Goal: Transaction & Acquisition: Purchase product/service

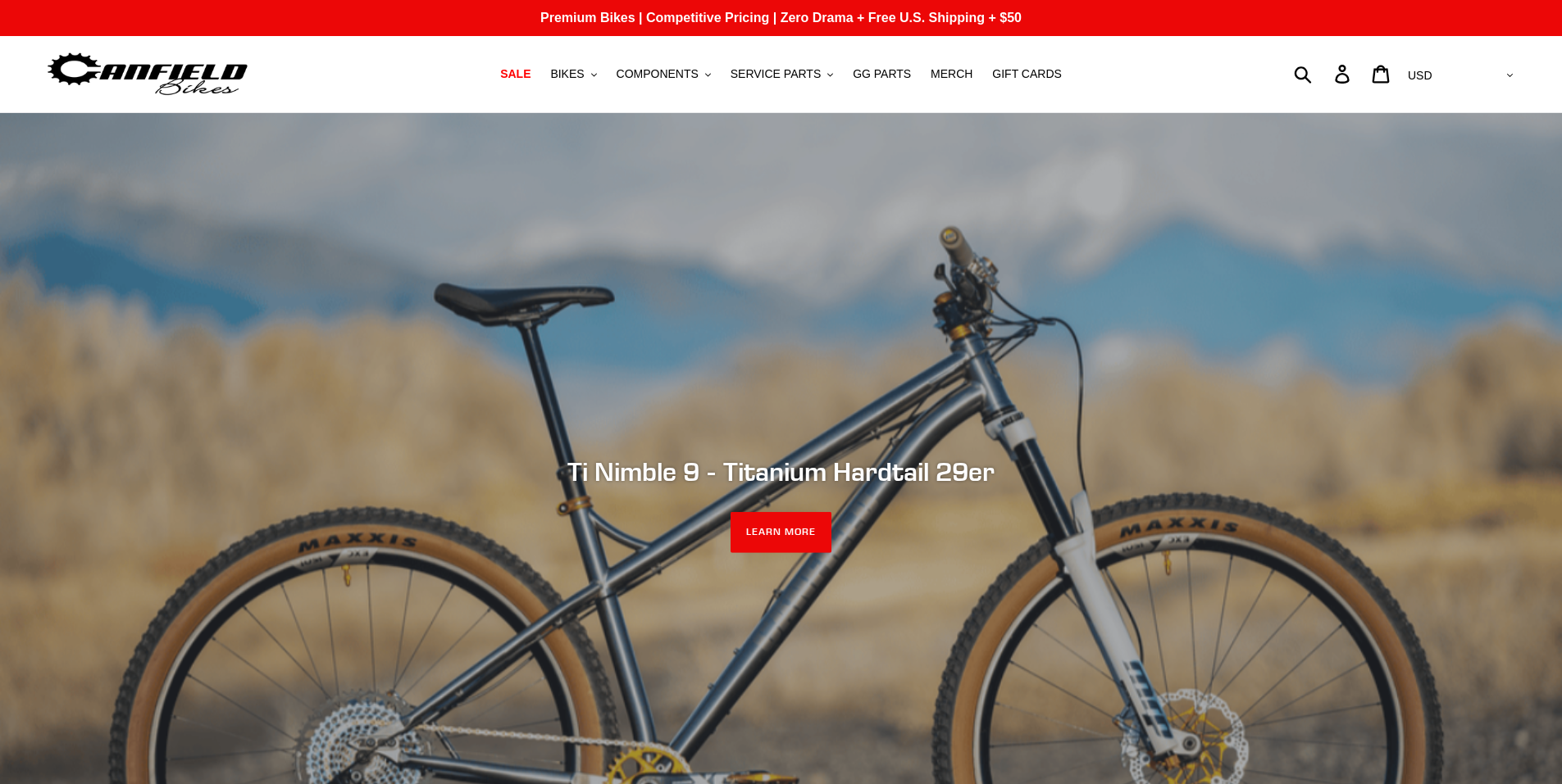
click at [809, 512] on link "LEARN MORE" at bounding box center [781, 532] width 101 height 40
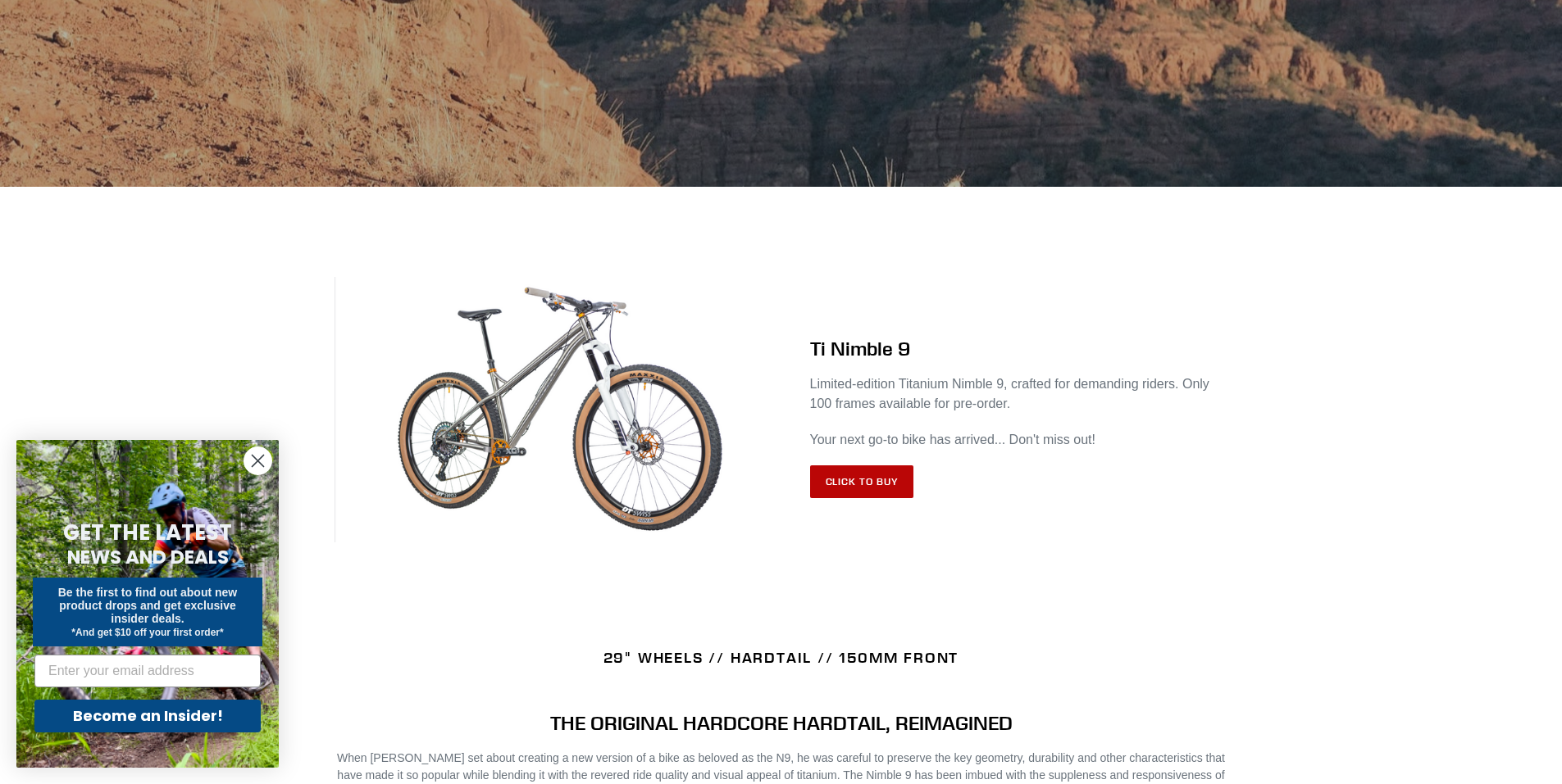
scroll to position [460, 0]
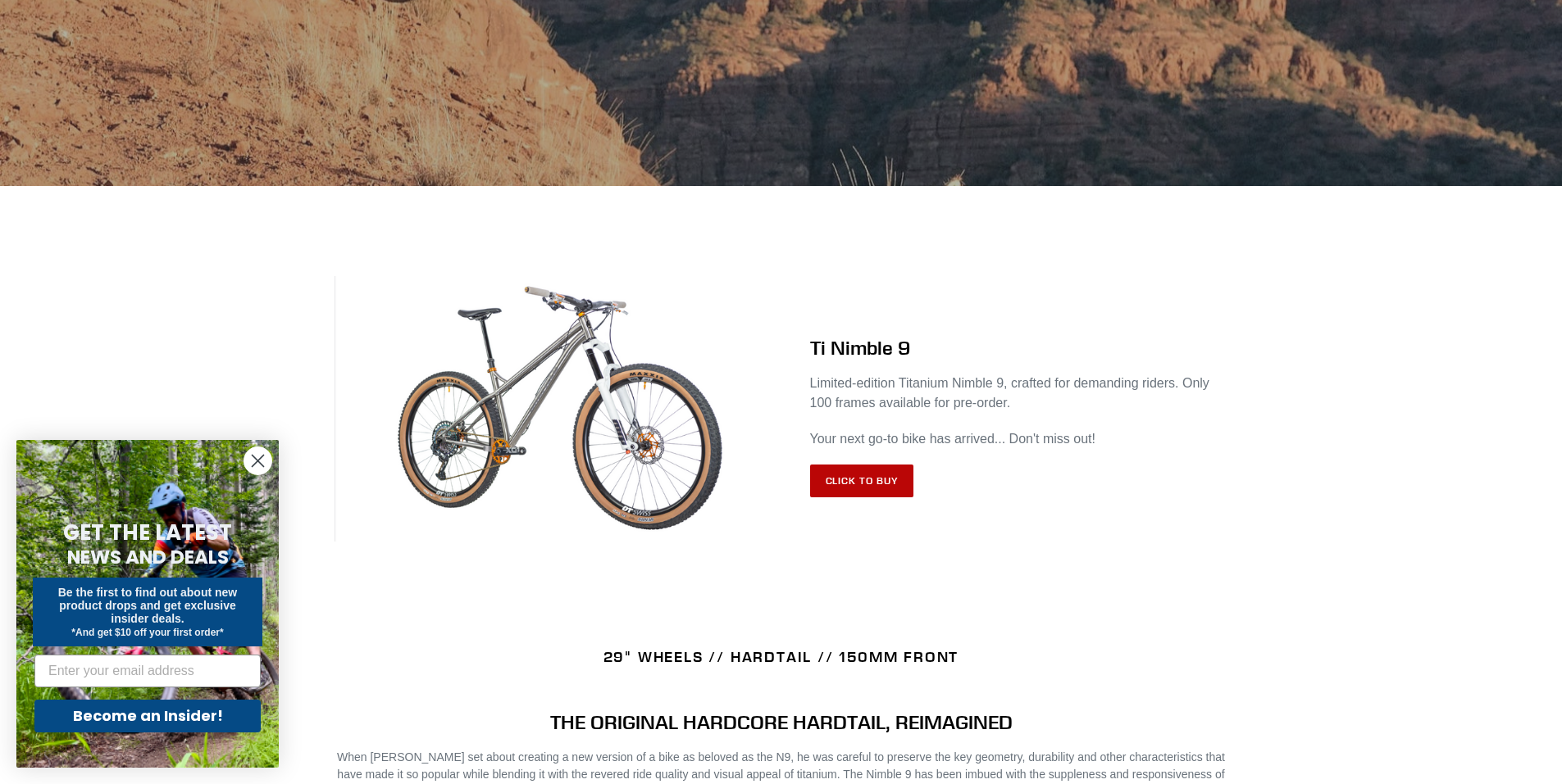
click at [858, 474] on link "Click to Buy" at bounding box center [862, 481] width 104 height 33
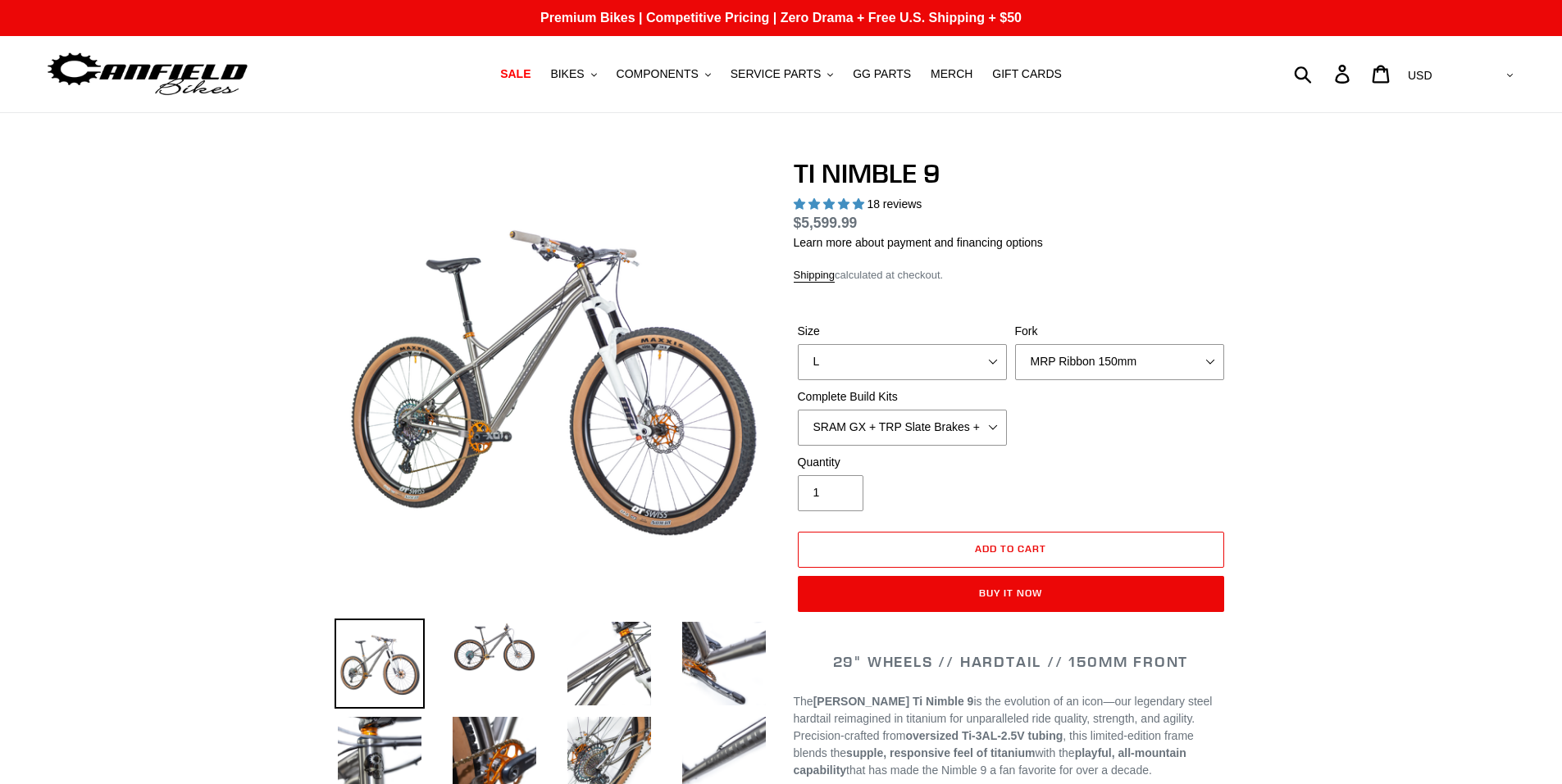
select select "highest-rating"
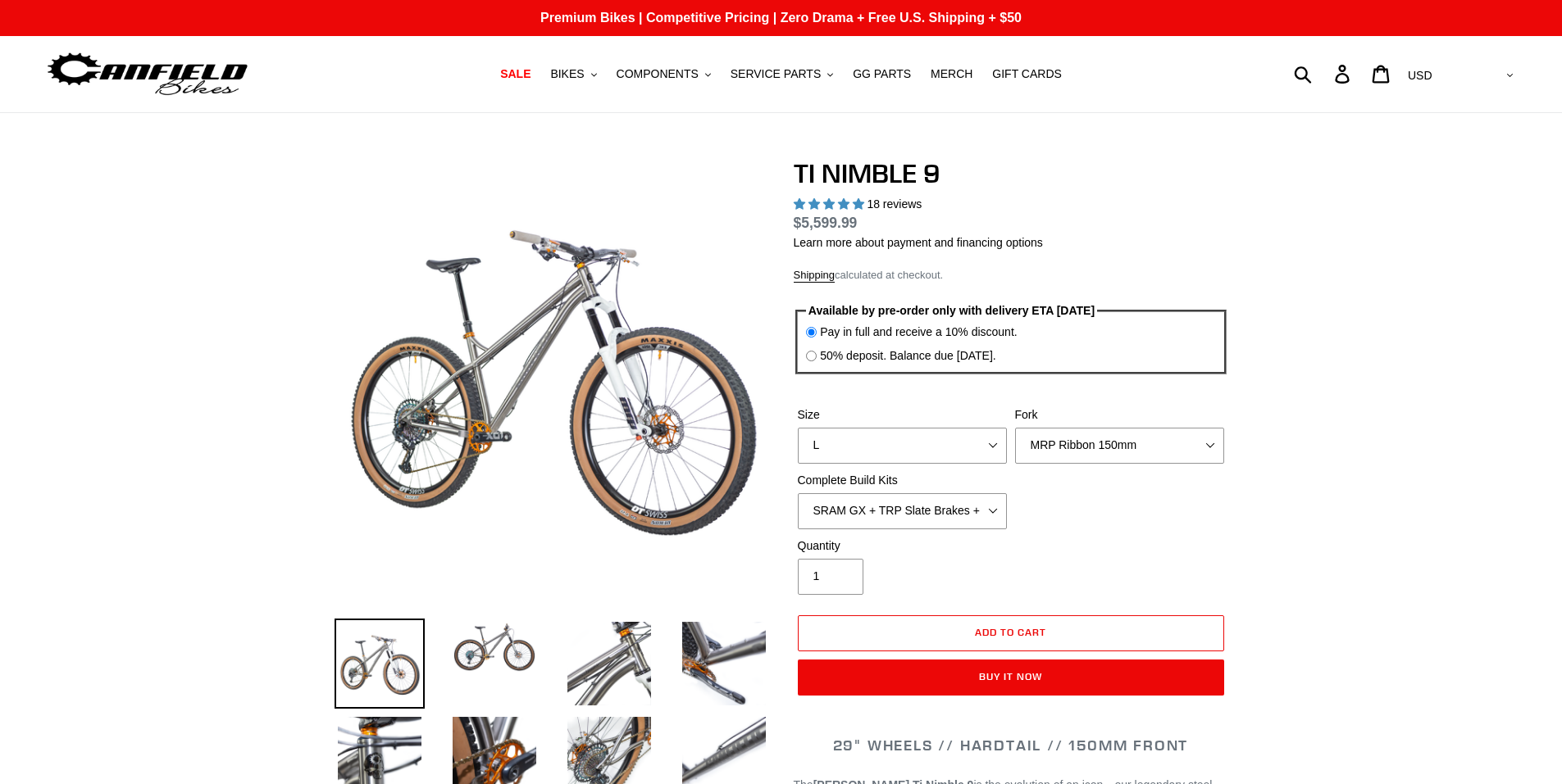
click at [968, 360] on label "50% deposit. Balance due 8/10/25." at bounding box center [908, 355] width 176 height 17
click at [817, 360] on input "50% deposit. Balance due 8/10/25." at bounding box center [811, 355] width 11 height 11
radio input "true"
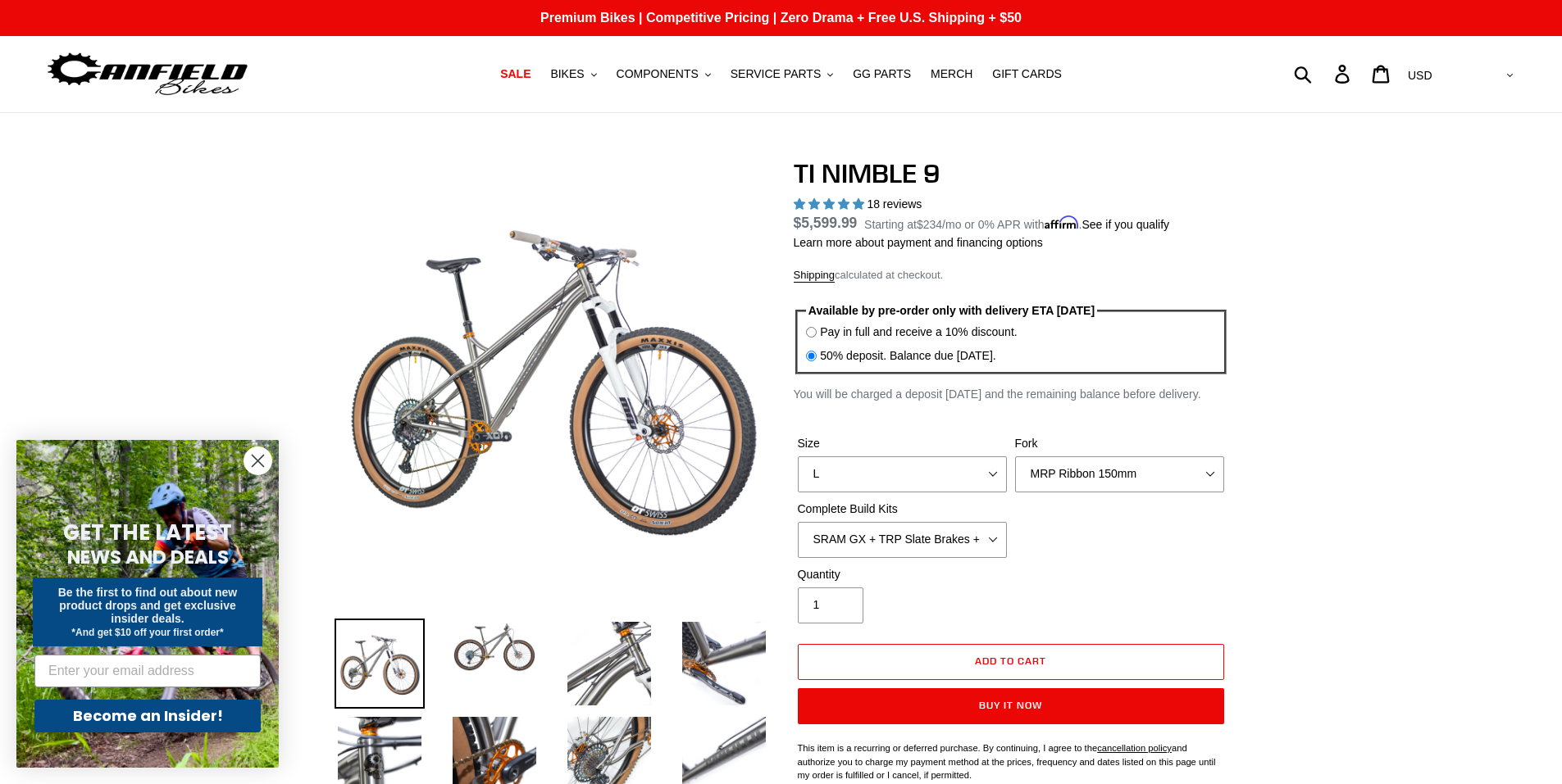
click at [933, 327] on label "Pay in full and receive a 10% discount." at bounding box center [918, 332] width 197 height 17
click at [817, 327] on input "Pay in full and receive a 10% discount." at bounding box center [811, 332] width 11 height 11
radio input "true"
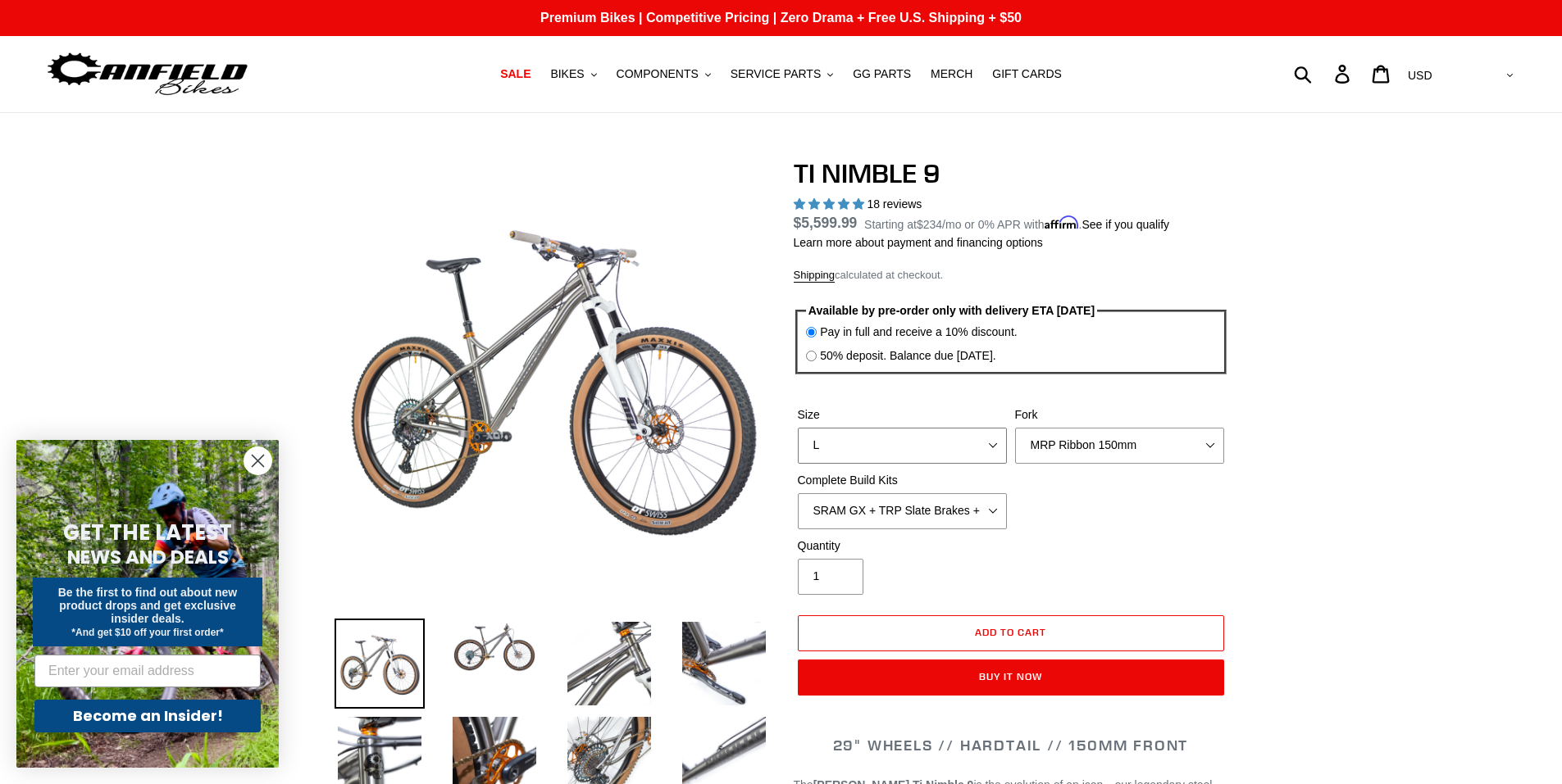
click at [954, 451] on select "S M L XL / XXL (Specify at checkout)" at bounding box center [903, 445] width 209 height 37
select select "M"
click at [798, 428] on select "S M L XL / XXL (Specify at checkout)" at bounding box center [903, 445] width 209 height 37
click at [971, 507] on select "SRAM GX + TRP Slate Brakes + Rotors + e13 LG-1 Wheels SHIMANO XT + SHIMANO brak…" at bounding box center [903, 511] width 209 height 37
click at [1174, 509] on div "Size S M L XL / XXL (Specify at checkout) Fork MRP Ribbon 150mm RockShox Lyrik …" at bounding box center [1011, 472] width 435 height 131
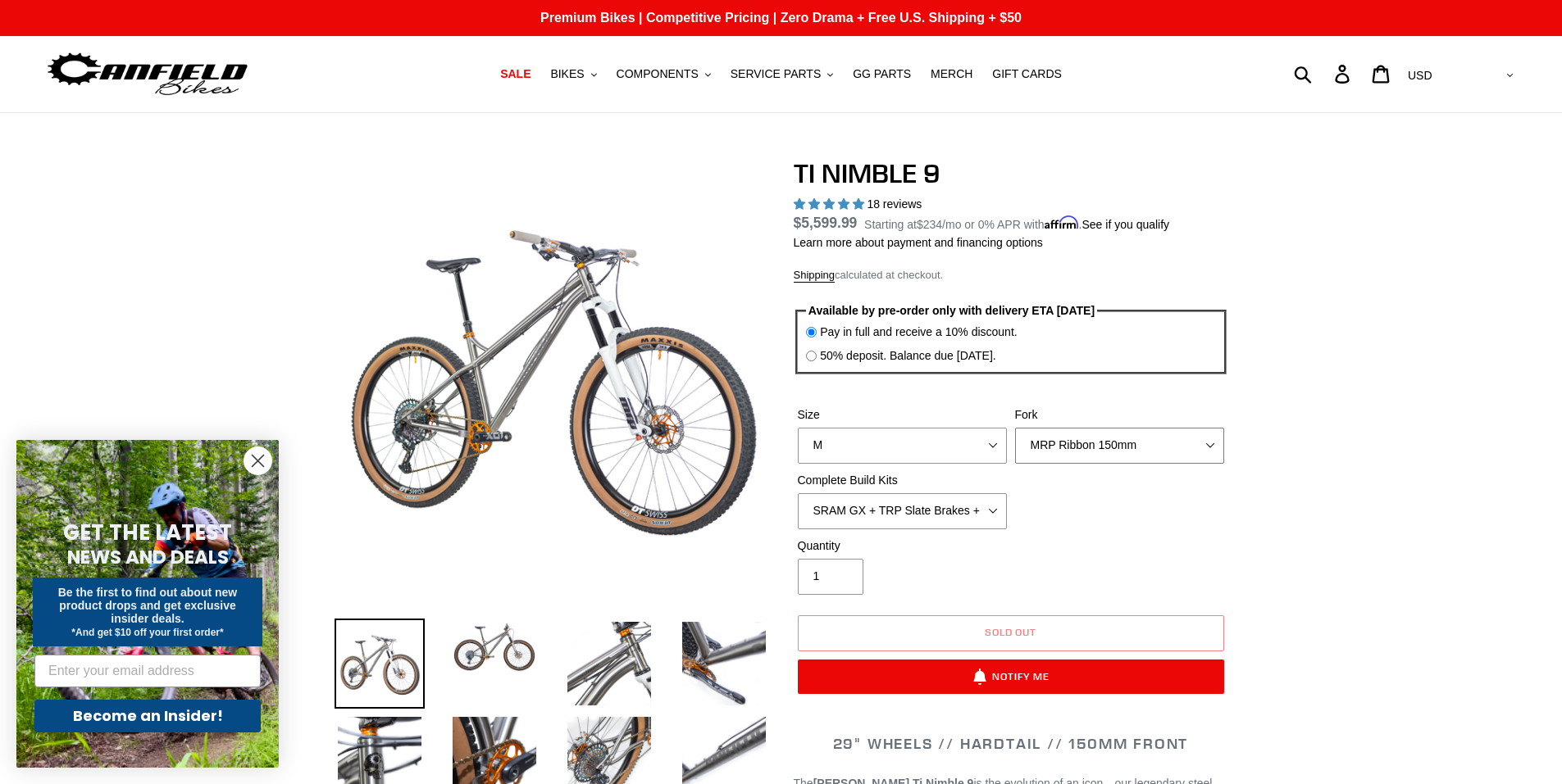
click at [1144, 438] on select "MRP Ribbon 150mm RockShox Lyrik 150mm Fox Factory 36 150mm Cane Creek Helm 150m…" at bounding box center [1119, 445] width 209 height 37
select select "Fork - None"
click at [1015, 428] on select "MRP Ribbon 150mm RockShox Lyrik 150mm Fox Factory 36 150mm Cane Creek Helm 150m…" at bounding box center [1119, 445] width 209 height 37
click at [981, 513] on select "SRAM GX + TRP Slate Brakes + Rotors + e13 LG-1 Wheels SHIMANO XT + SHIMANO brak…" at bounding box center [903, 511] width 209 height 37
click at [798, 494] on select "SRAM GX + TRP Slate Brakes + Rotors + e13 LG-1 Wheels SHIMANO XT + SHIMANO brak…" at bounding box center [903, 511] width 209 height 37
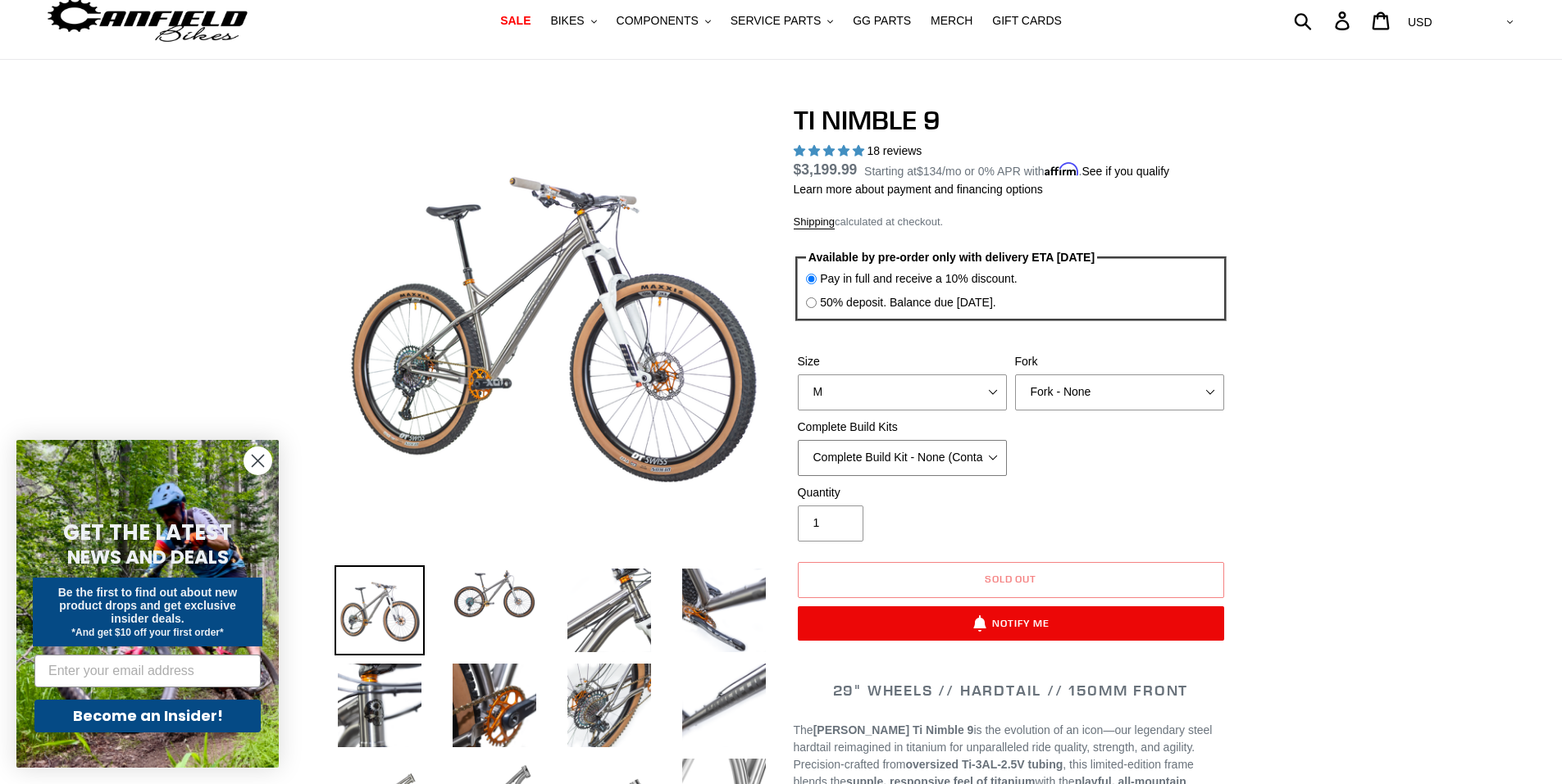
scroll to position [82, 0]
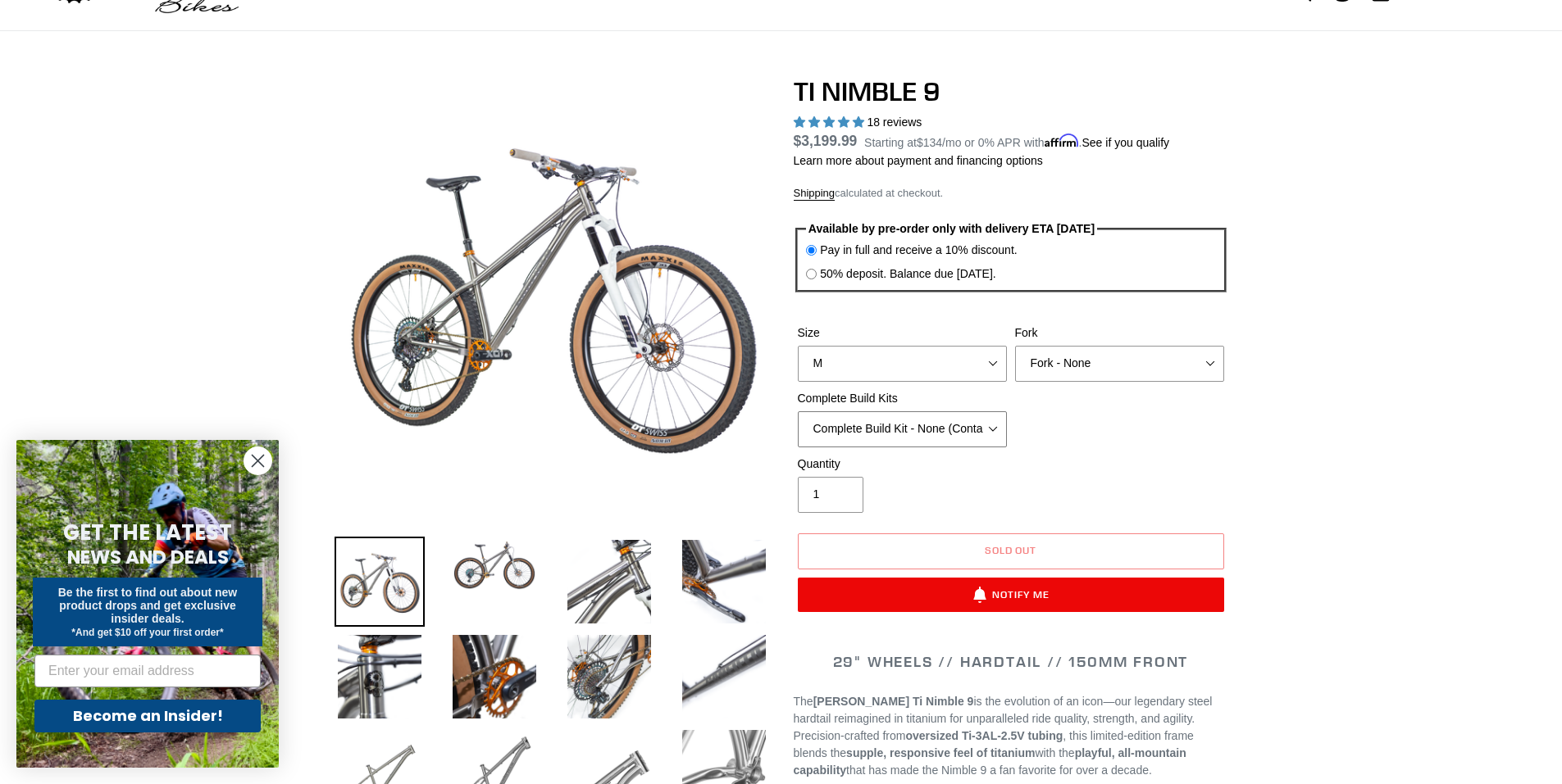
click at [974, 429] on select "SRAM GX + TRP Slate Brakes + Rotors + e13 LG-1 Wheels SHIMANO XT + SHIMANO brak…" at bounding box center [903, 430] width 209 height 37
select select "SRAM GX + TRP Slate Brakes + Rotors + e13 LG-1 Wheels"
click at [798, 412] on select "SRAM GX + TRP Slate Brakes + Rotors + e13 LG-1 Wheels SHIMANO XT + SHIMANO brak…" at bounding box center [903, 430] width 209 height 37
click at [1080, 363] on select "MRP Ribbon 150mm RockShox Lyrik 150mm Fox Factory 36 150mm Cane Creek Helm 150m…" at bounding box center [1119, 363] width 209 height 37
select select "MRP Ribbon 150mm"
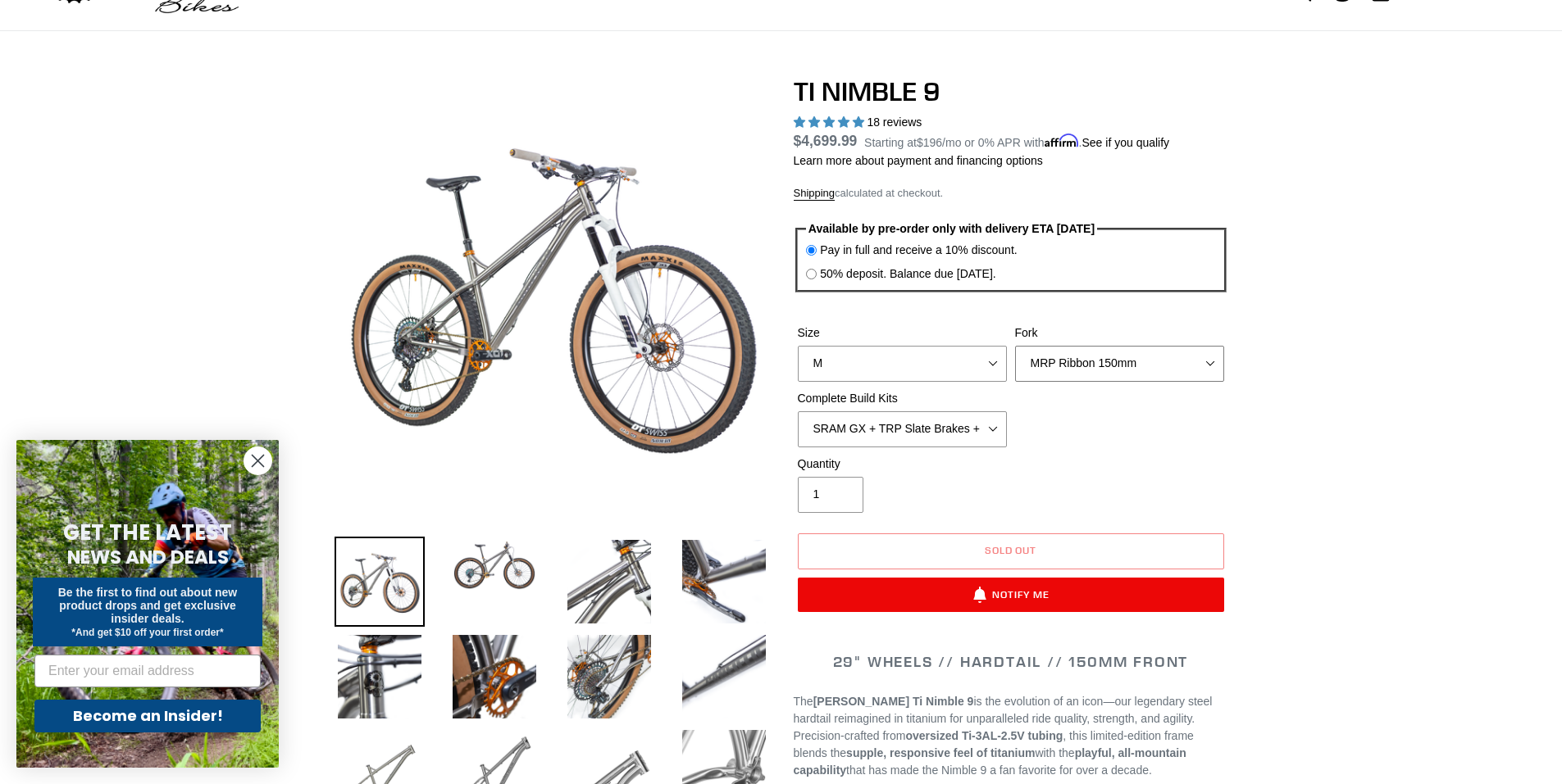
click at [1015, 346] on select "MRP Ribbon 150mm RockShox Lyrik 150mm Fox Factory 36 150mm Cane Creek Helm 150m…" at bounding box center [1119, 363] width 209 height 37
click at [961, 358] on select "S M L XL / XXL (Specify at checkout)" at bounding box center [903, 363] width 209 height 37
click at [798, 346] on select "S M L XL / XXL (Specify at checkout)" at bounding box center [903, 363] width 209 height 37
click at [894, 359] on select "S M L XL / XXL (Specify at checkout)" at bounding box center [903, 363] width 209 height 37
click at [798, 346] on select "S M L XL / XXL (Specify at checkout)" at bounding box center [903, 363] width 209 height 37
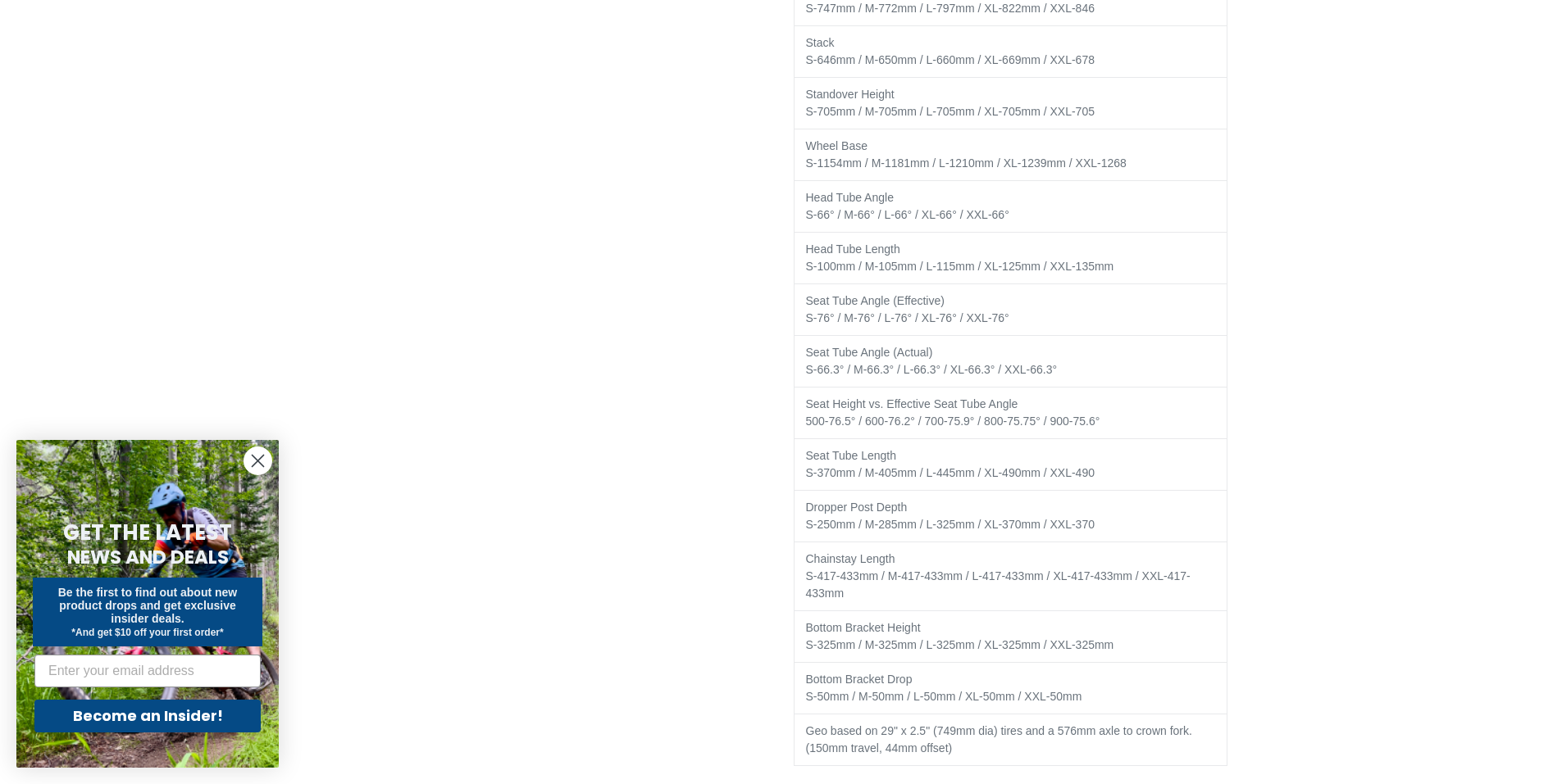
scroll to position [3032, 0]
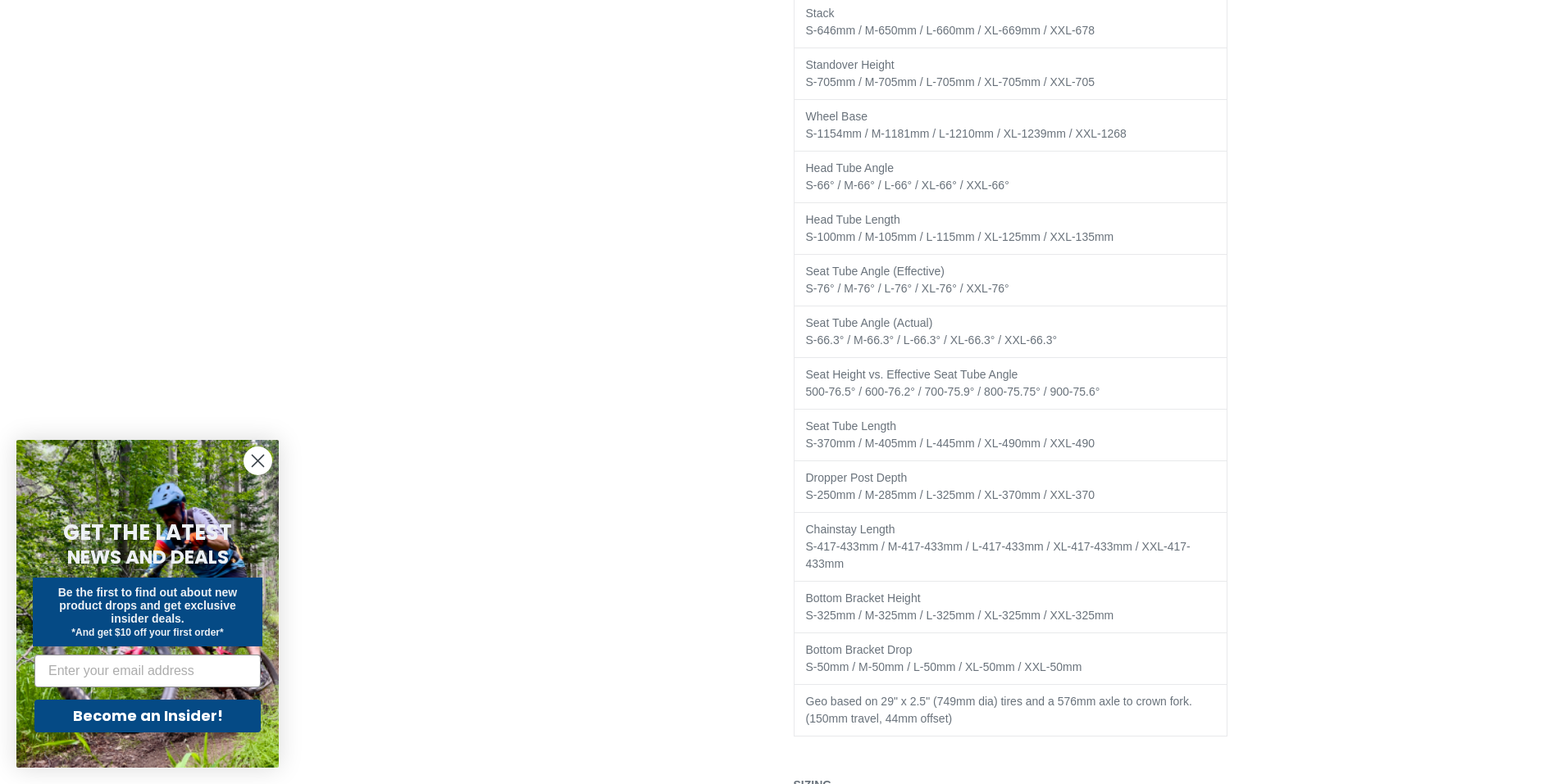
select select "S"
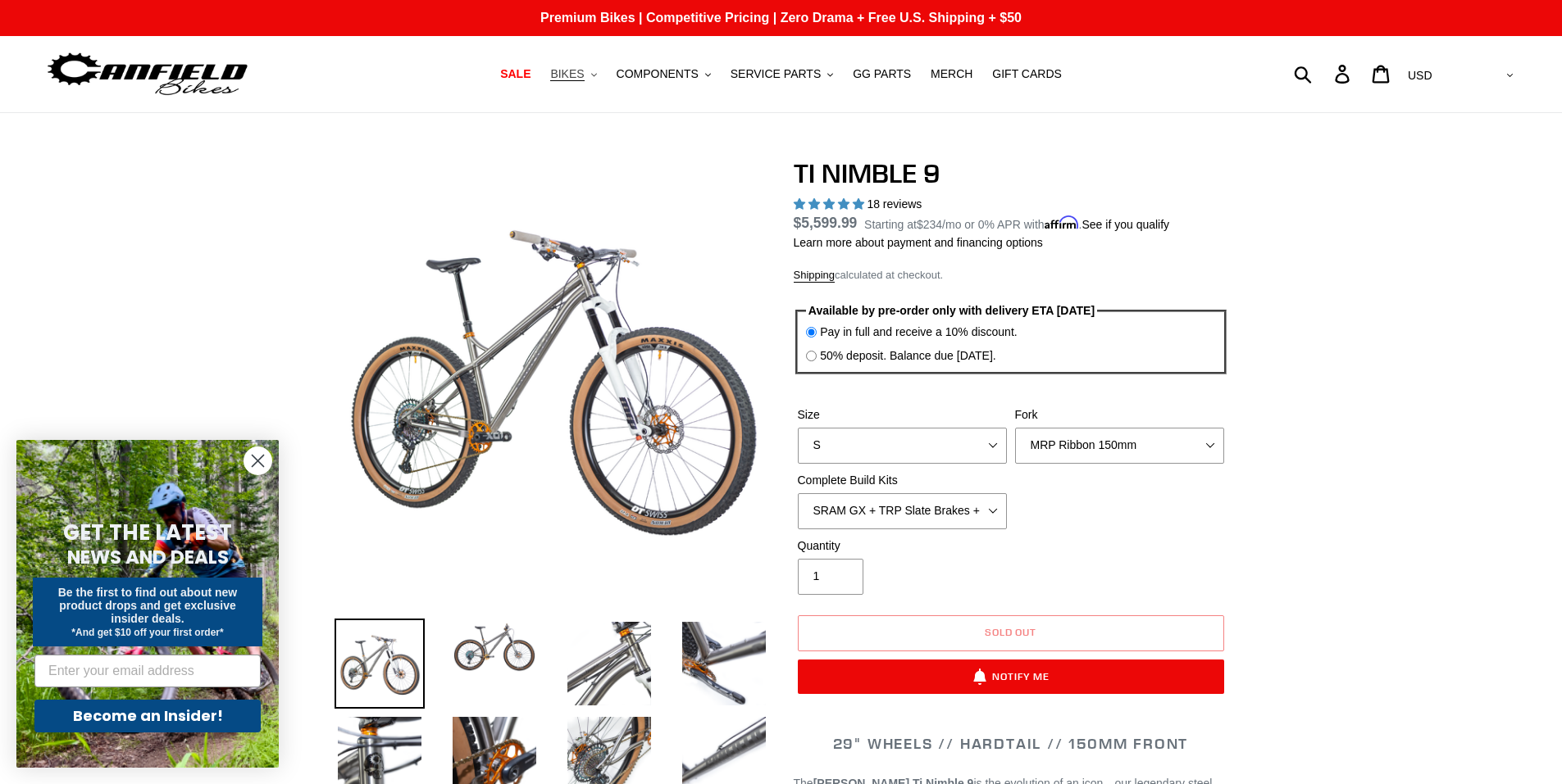
click at [584, 75] on span "BIKES" at bounding box center [567, 74] width 34 height 14
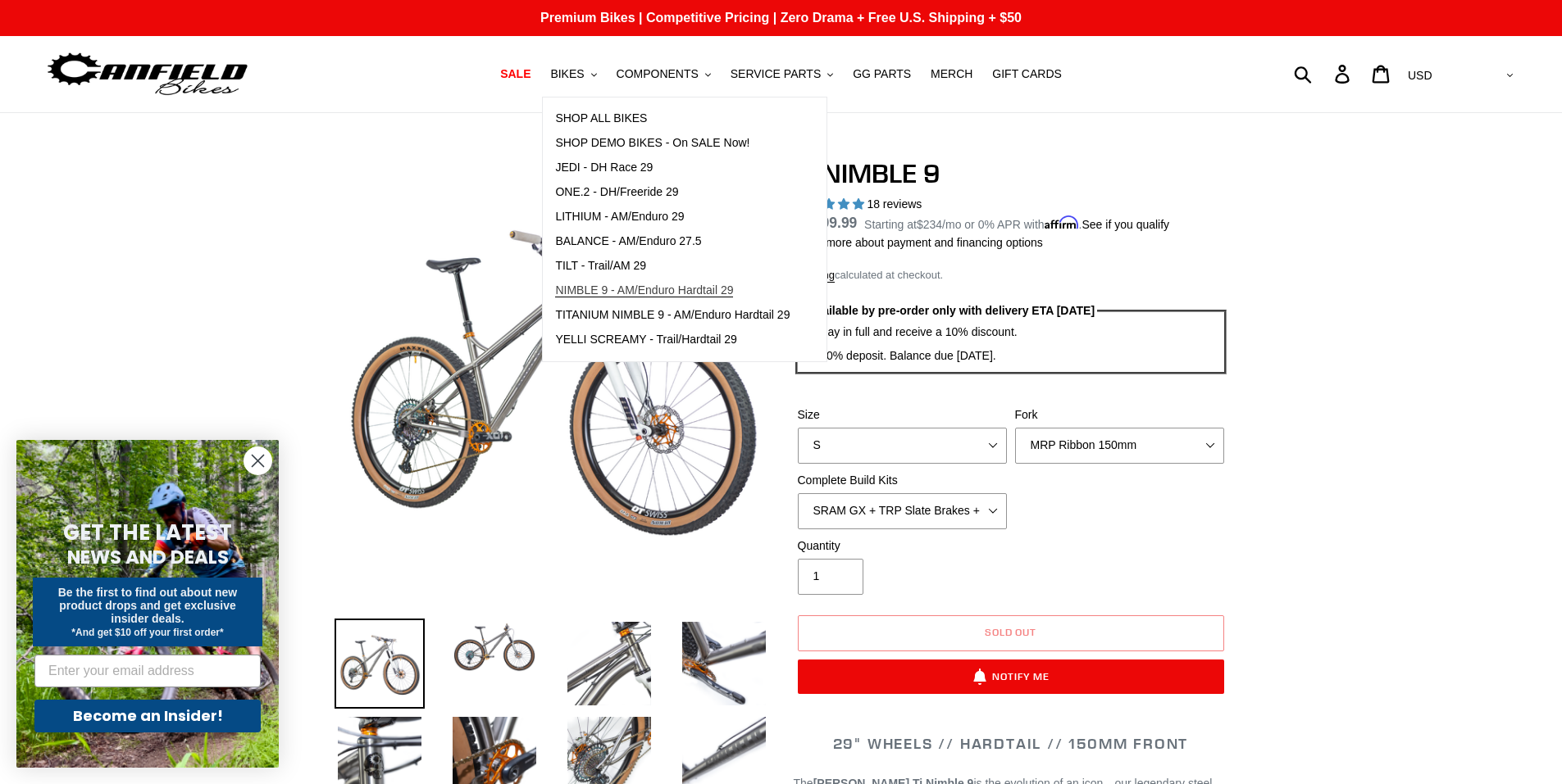
click at [630, 291] on span "NIMBLE 9 - AM/Enduro Hardtail 29" at bounding box center [644, 290] width 178 height 14
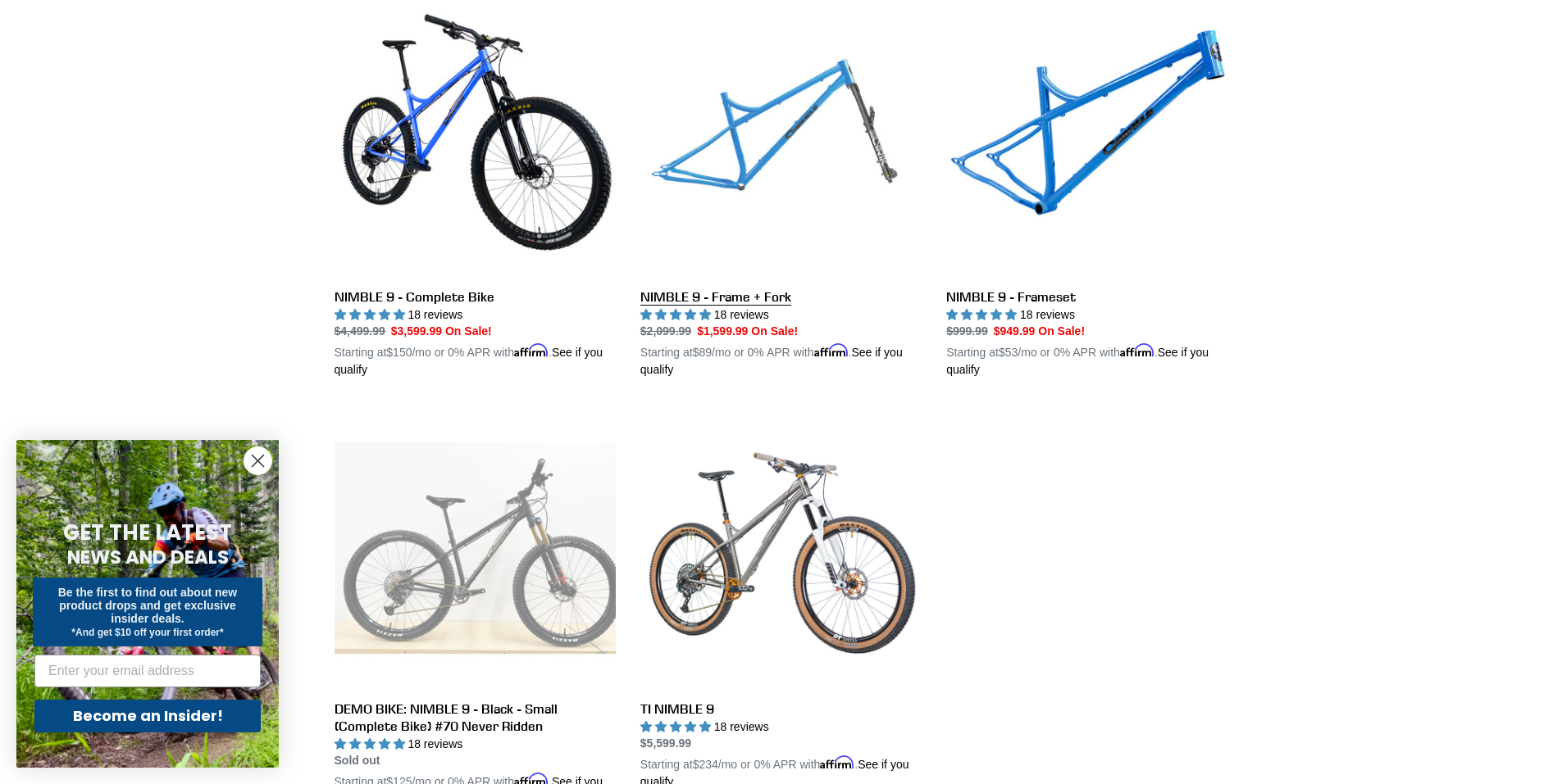
scroll to position [492, 0]
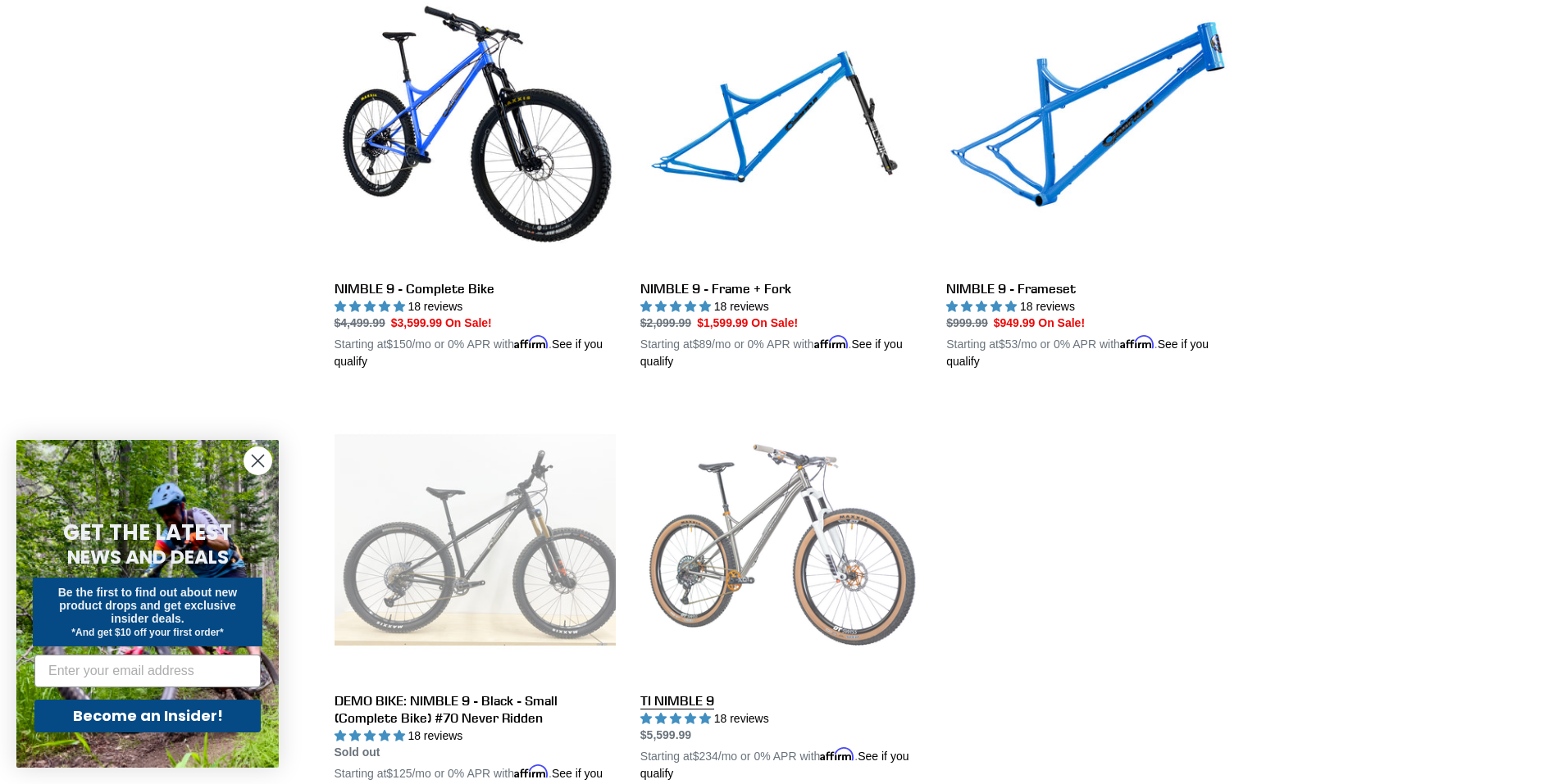
click at [840, 514] on link "TI NIMBLE 9" at bounding box center [781, 590] width 282 height 383
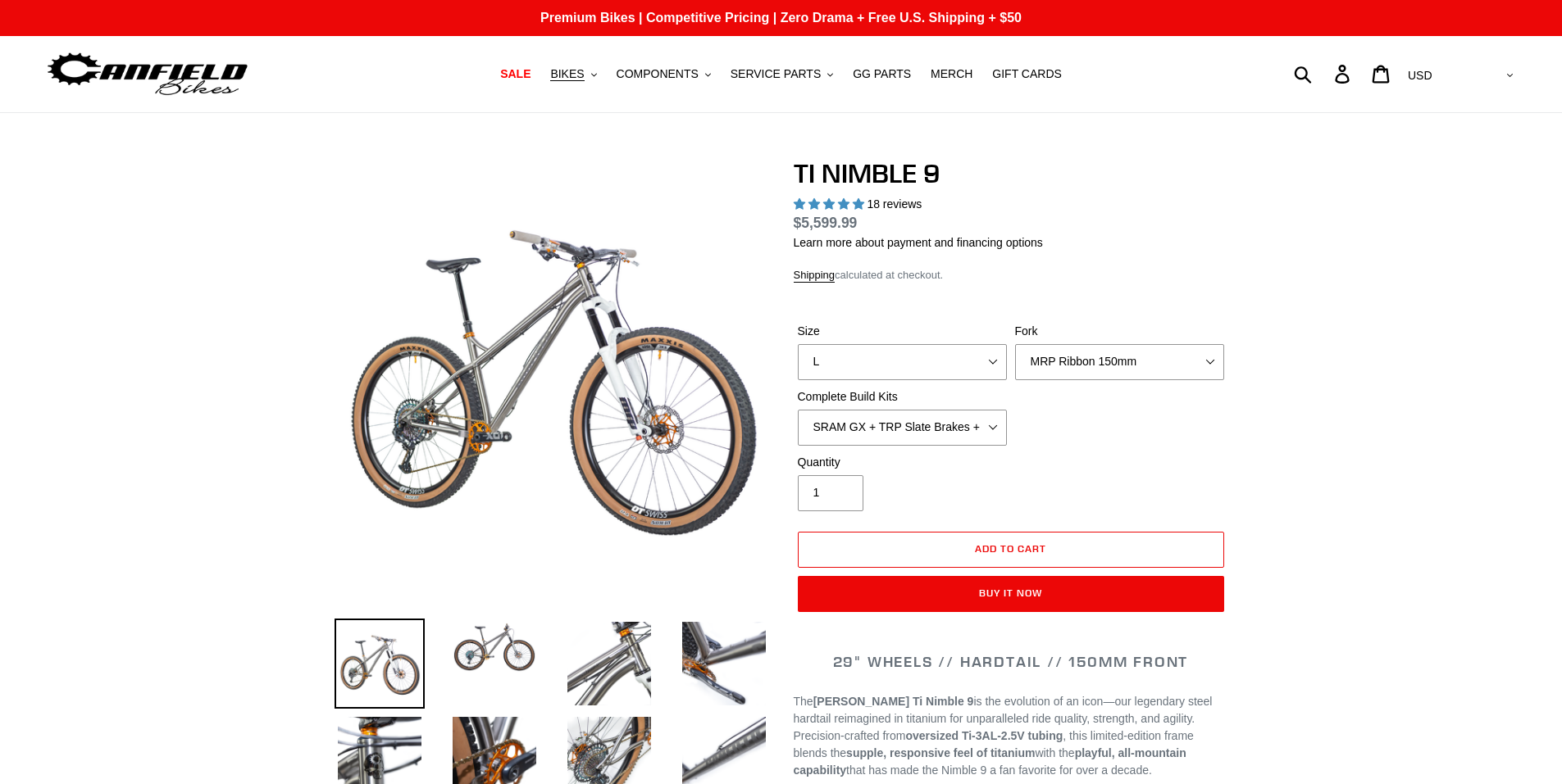
select select "highest-rating"
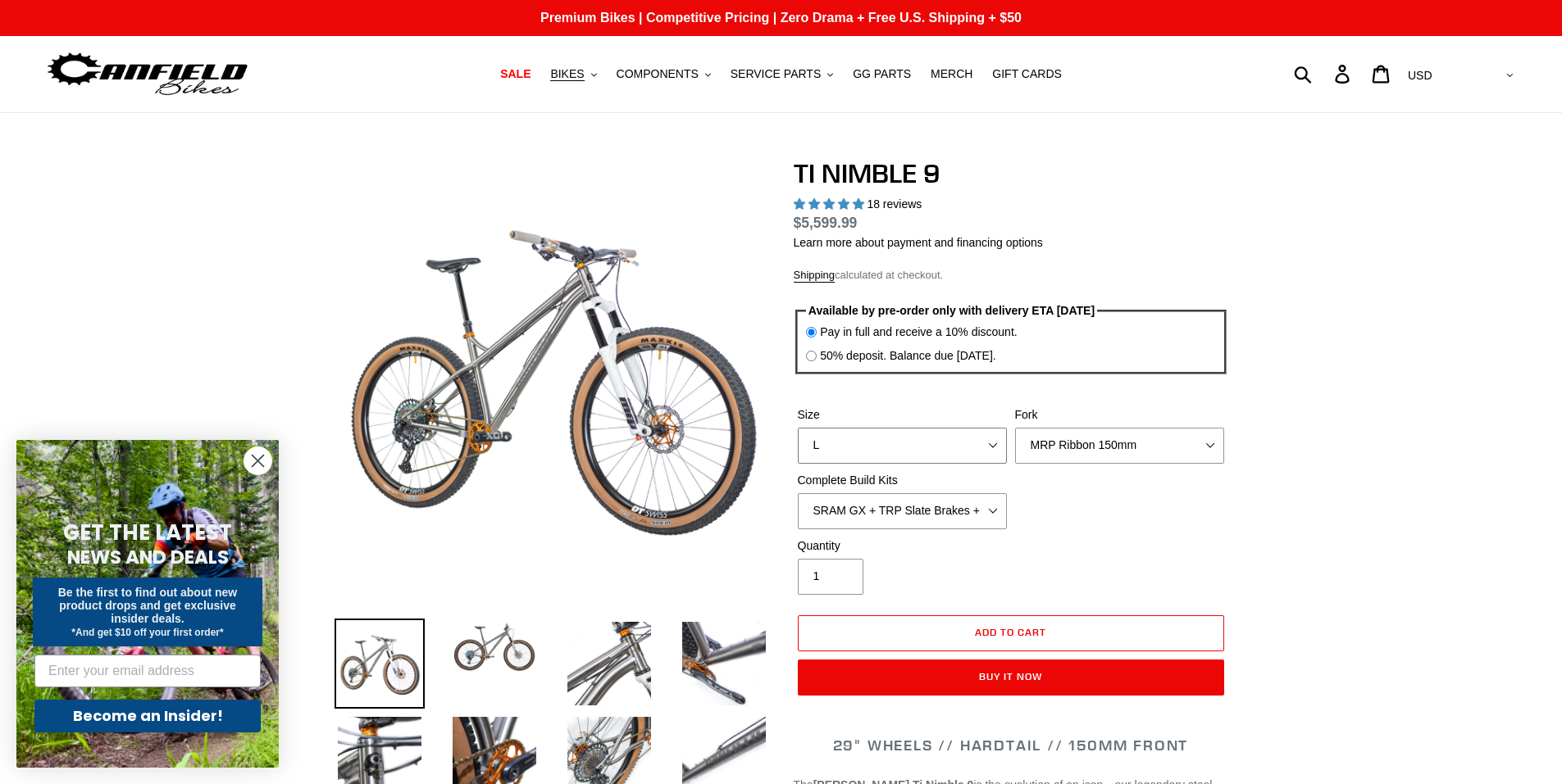
click at [865, 438] on select "S M L XL / XXL (Specify at checkout)" at bounding box center [903, 445] width 209 height 37
click at [798, 428] on select "S M L XL / XXL (Specify at checkout)" at bounding box center [903, 445] width 209 height 37
click at [854, 509] on select "SRAM GX + TRP Slate Brakes + Rotors + e13 LG-1 Wheels SHIMANO XT + SHIMANO brak…" at bounding box center [903, 511] width 209 height 37
drag, startPoint x: 858, startPoint y: 447, endPoint x: 854, endPoint y: 463, distance: 16.5
click at [858, 447] on select "S M L XL / XXL (Specify at checkout)" at bounding box center [903, 445] width 209 height 37
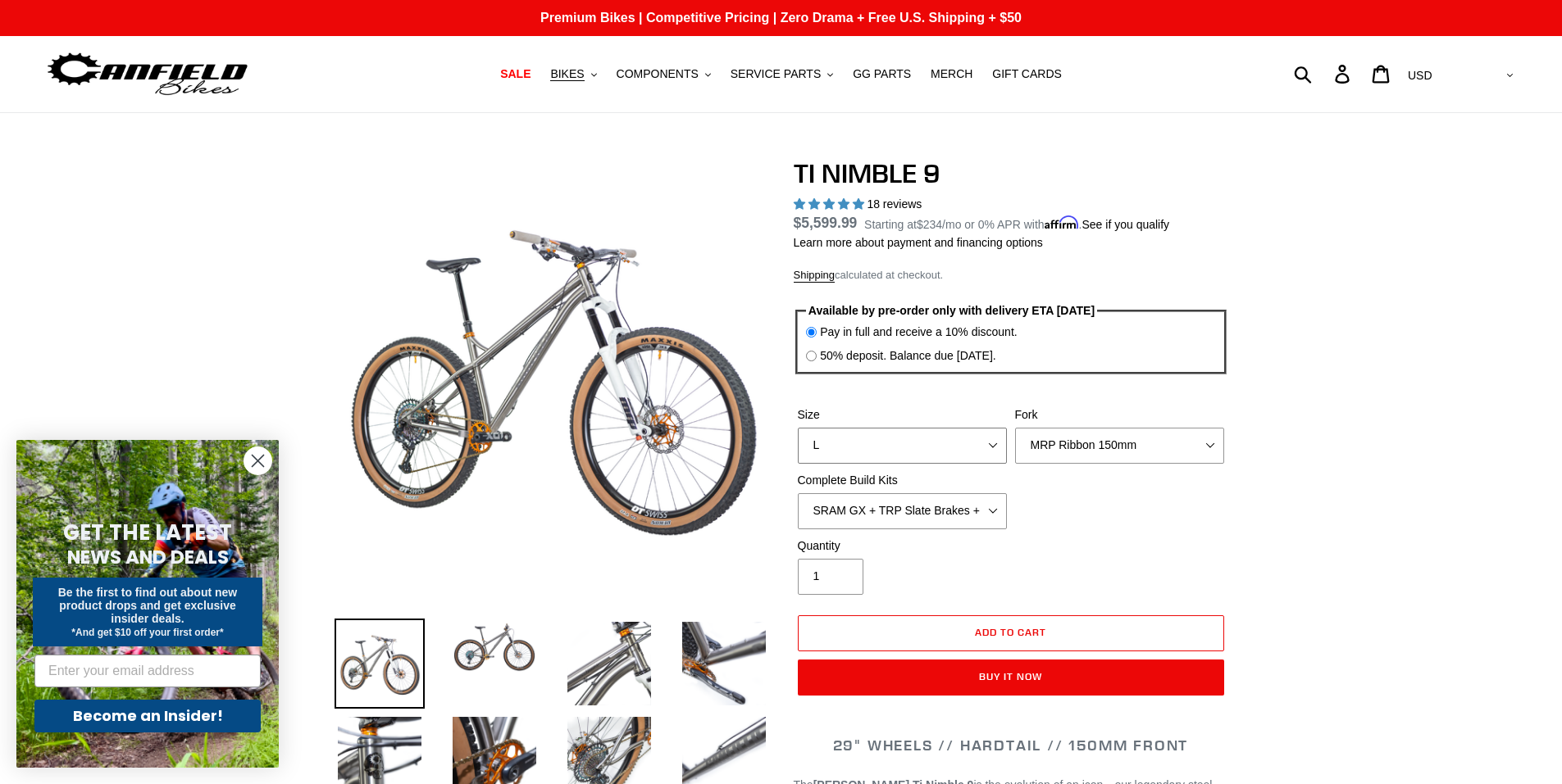
select select "M"
click at [798, 428] on select "S M L XL / XXL (Specify at checkout)" at bounding box center [903, 445] width 209 height 37
click at [889, 507] on select "SRAM GX + TRP Slate Brakes + Rotors + e13 LG-1 Wheels SHIMANO XT + SHIMANO brak…" at bounding box center [903, 511] width 209 height 37
click at [798, 494] on select "SRAM GX + TRP Slate Brakes + Rotors + e13 LG-1 Wheels SHIMANO XT + SHIMANO brak…" at bounding box center [903, 511] width 209 height 37
click at [887, 513] on select "SRAM GX + TRP Slate Brakes + Rotors + e13 LG-1 Wheels SHIMANO XT + SHIMANO brak…" at bounding box center [903, 511] width 209 height 37
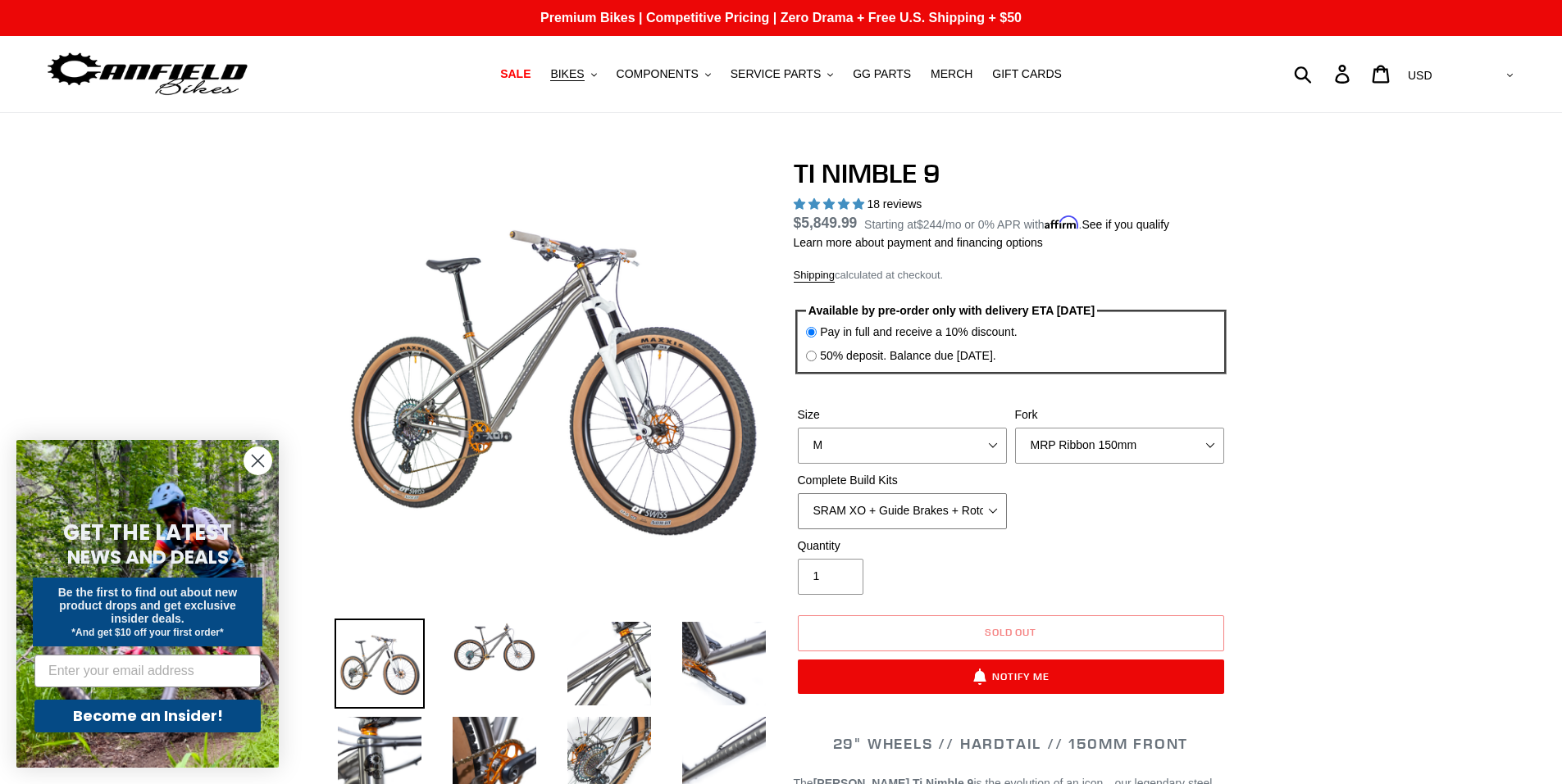
click at [798, 494] on select "SRAM GX + TRP Slate Brakes + Rotors + e13 LG-1 Wheels SHIMANO XT + SHIMANO brak…" at bounding box center [903, 511] width 209 height 37
click at [888, 494] on select "SRAM GX + TRP Slate Brakes + Rotors + e13 LG-1 Wheels SHIMANO XT + SHIMANO brak…" at bounding box center [903, 511] width 209 height 37
click at [798, 494] on select "SRAM GX + TRP Slate Brakes + Rotors + e13 LG-1 Wheels SHIMANO XT + SHIMANO brak…" at bounding box center [903, 511] width 209 height 37
select select "SRAM GX + TRP Slate Brakes + Rotors + e13 LG-1 Wheels"
